Goal: Check status: Check status

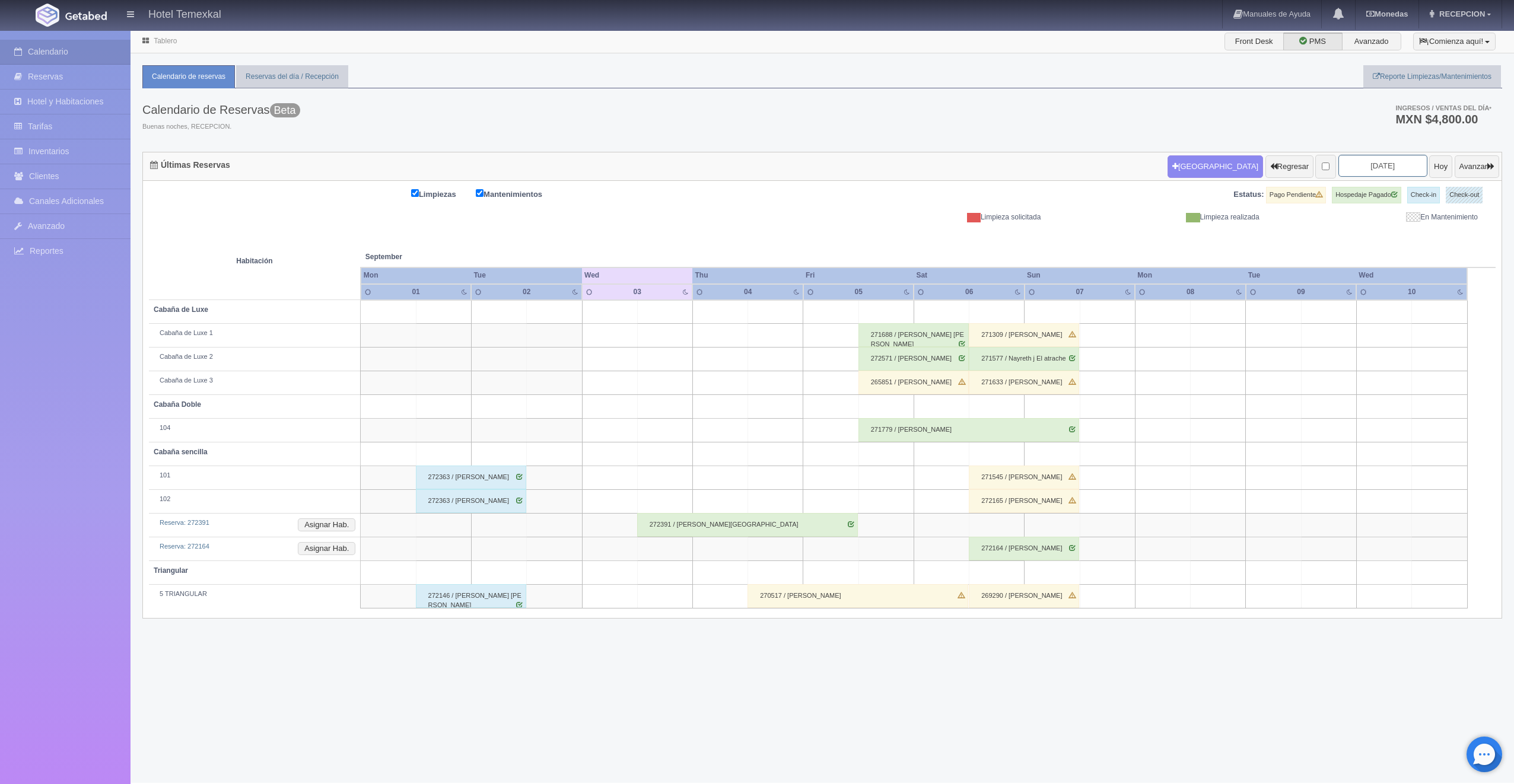
click at [1349, 171] on input "[DATE]" at bounding box center [1383, 165] width 89 height 22
click at [1431, 239] on link "13" at bounding box center [1425, 241] width 15 height 17
type input "[DATE]"
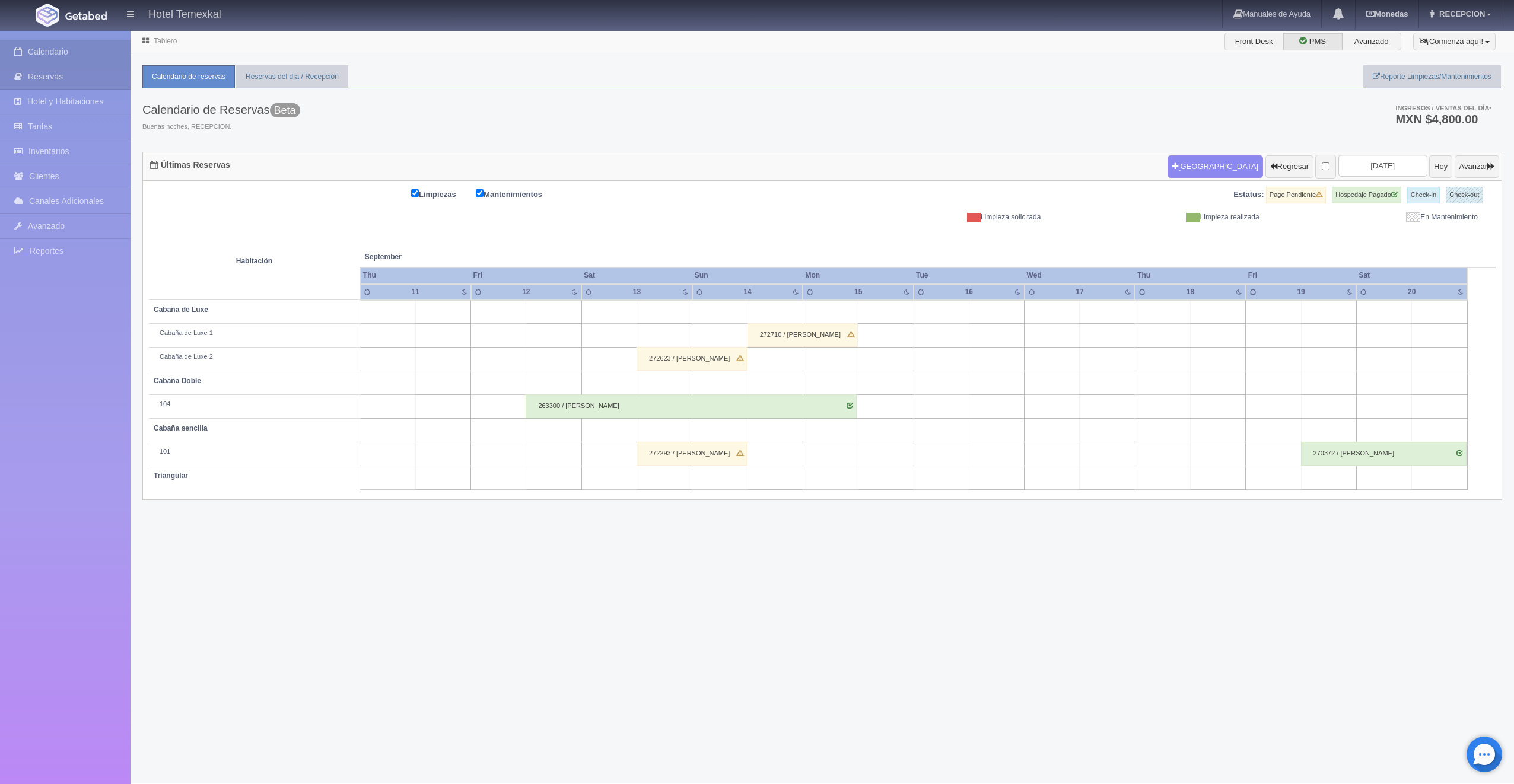
click at [55, 59] on link "Calendario" at bounding box center [65, 52] width 130 height 24
